Goal: Task Accomplishment & Management: Manage account settings

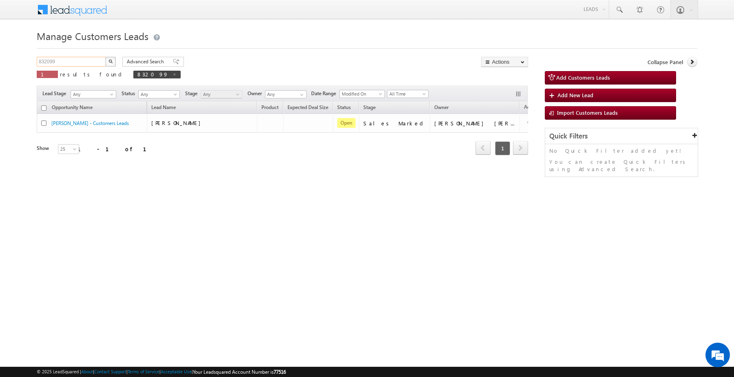
click at [91, 64] on input "832099" at bounding box center [72, 62] width 70 height 10
paste input "101"
type input "832101"
click at [109, 62] on img "button" at bounding box center [111, 61] width 4 height 4
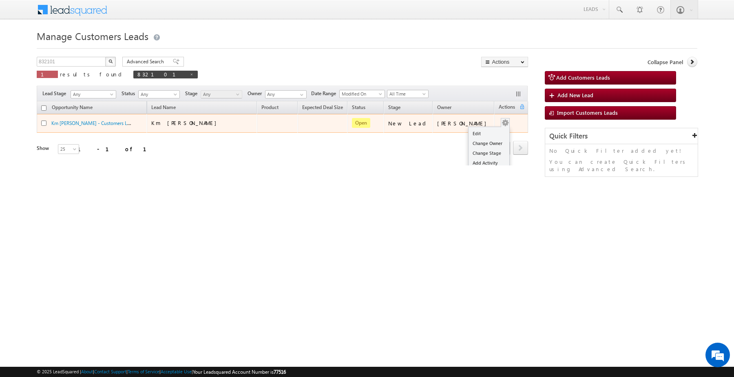
click at [502, 124] on span at bounding box center [505, 122] width 9 height 9
click at [484, 135] on link "Edit" at bounding box center [489, 134] width 41 height 10
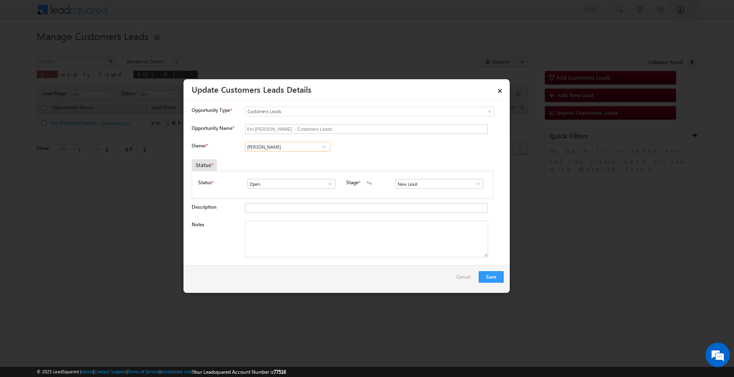
click at [293, 146] on input "[PERSON_NAME]" at bounding box center [287, 147] width 85 height 10
paste input "[PERSON_NAME]"
click at [290, 160] on link "[PERSON_NAME] [EMAIL_ADDRESS][PERSON_NAME][DOMAIN_NAME]" at bounding box center [287, 159] width 85 height 16
type input "[PERSON_NAME]"
click at [412, 188] on input "New Lead" at bounding box center [440, 184] width 88 height 10
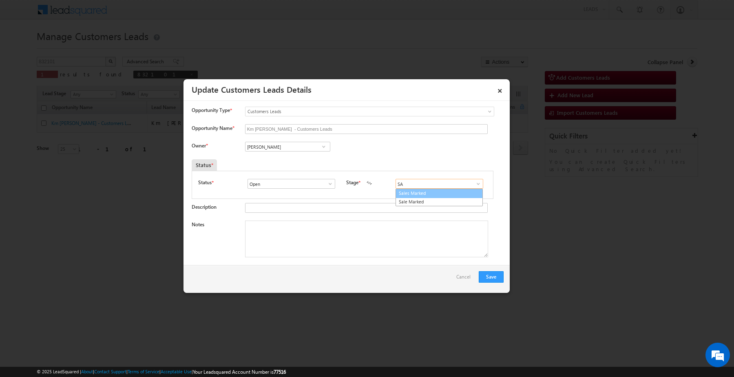
click at [412, 195] on link "Sales Marked" at bounding box center [439, 192] width 87 height 9
type input "Sales Marked"
click at [380, 226] on textarea "Notes" at bounding box center [366, 238] width 243 height 37
paste textarea "Customer interested for Top-up Loan he required 5 lakh"
type textarea "Customer interested for Top-up Loan he required 5 lakh"
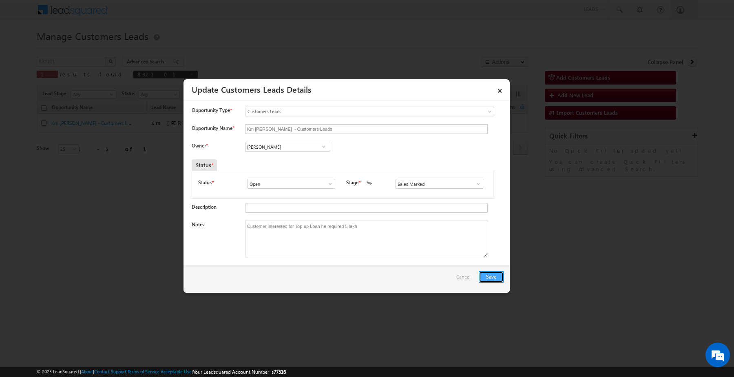
click at [499, 274] on button "Save" at bounding box center [491, 276] width 25 height 11
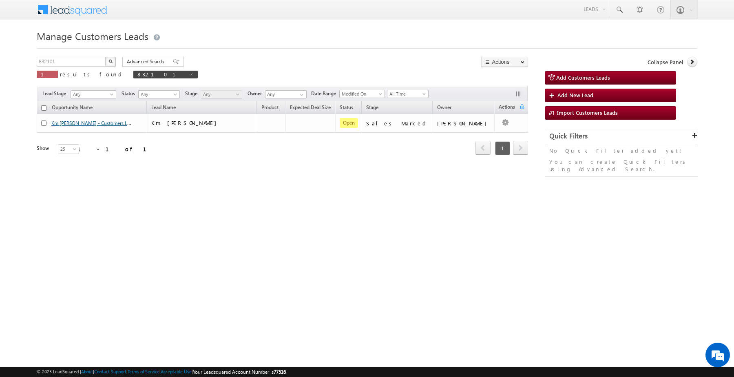
drag, startPoint x: 80, startPoint y: 148, endPoint x: 87, endPoint y: 124, distance: 24.5
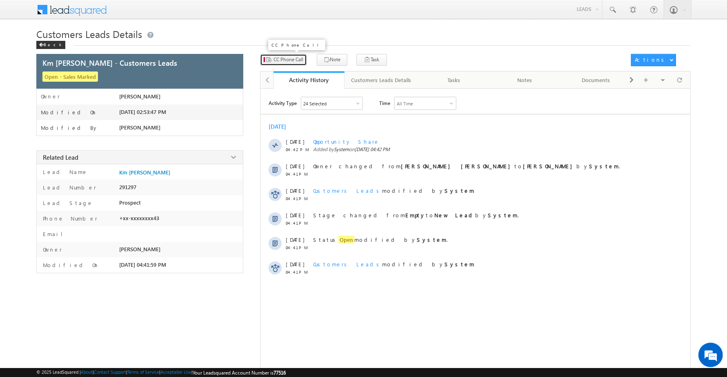
click at [282, 58] on span "CC Phone Call" at bounding box center [288, 59] width 30 height 7
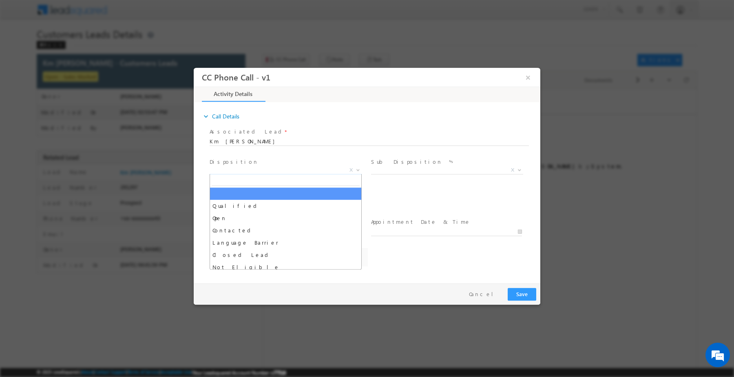
click at [268, 173] on span "X" at bounding box center [286, 170] width 152 height 8
select select "Rose.Shyse+sgrl@leadsquared.com"
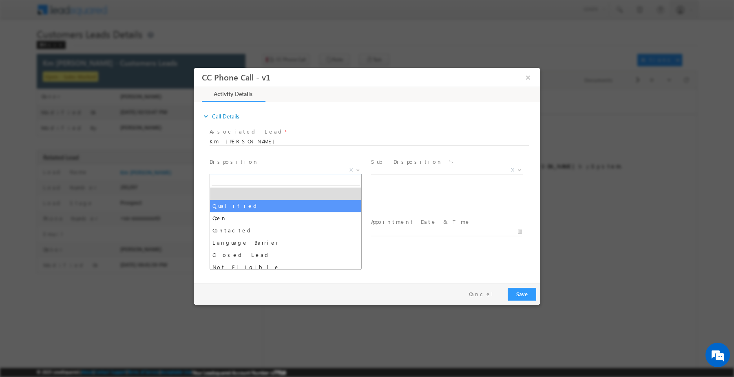
drag, startPoint x: 268, startPoint y: 201, endPoint x: 388, endPoint y: 167, distance: 125.4
select select "Qualified"
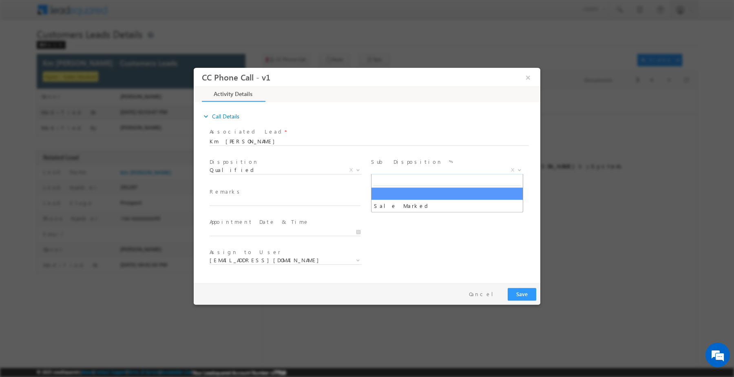
drag, startPoint x: 392, startPoint y: 165, endPoint x: 396, endPoint y: 180, distance: 15.7
click at [392, 166] on span "X" at bounding box center [447, 170] width 152 height 8
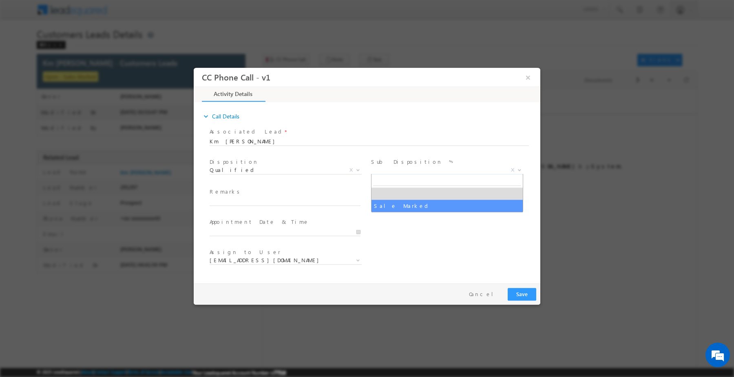
select select "Sale Marked"
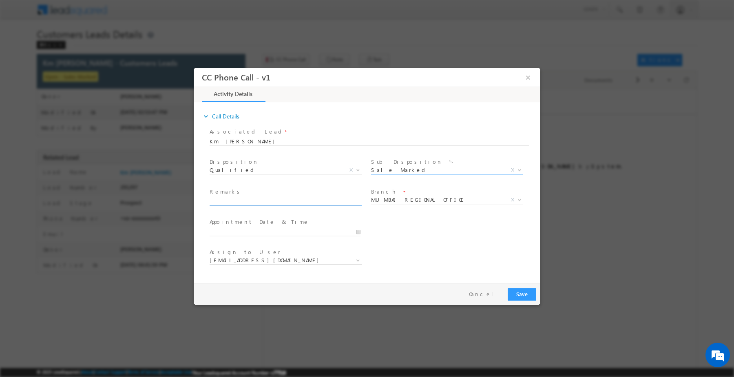
click at [338, 202] on input "text" at bounding box center [285, 201] width 151 height 8
paste input "Customer interested for Top-up Loan he required 5 lakh"
type input "Customer interested for Top-up Loan he required 5 lakh"
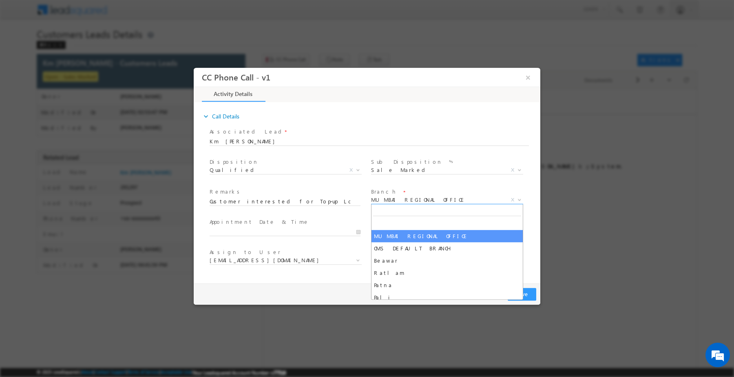
click at [476, 198] on span "MUMBAI REGIONAL OFFICE" at bounding box center [437, 198] width 133 height 7
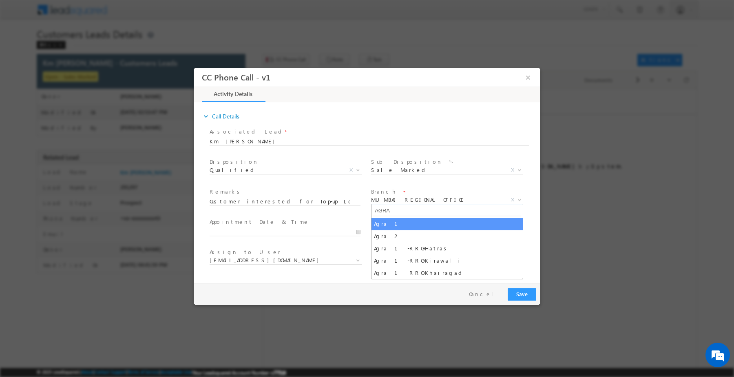
type input "AGRA"
select select "Agra 1"
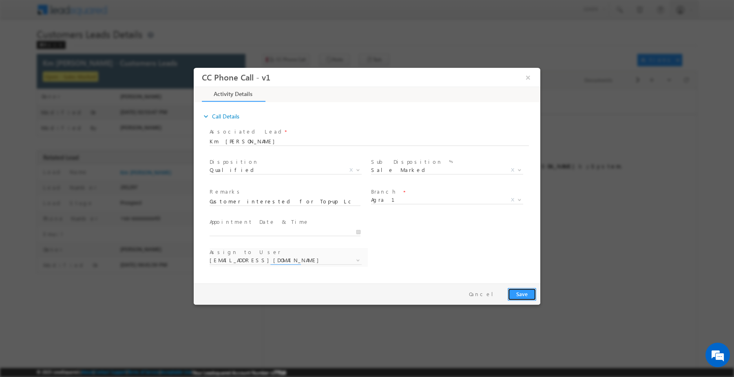
click at [518, 296] on button "Save" at bounding box center [522, 293] width 29 height 13
select select "abhishek.parashar1@sgrlimited.in"
